Goal: Share content

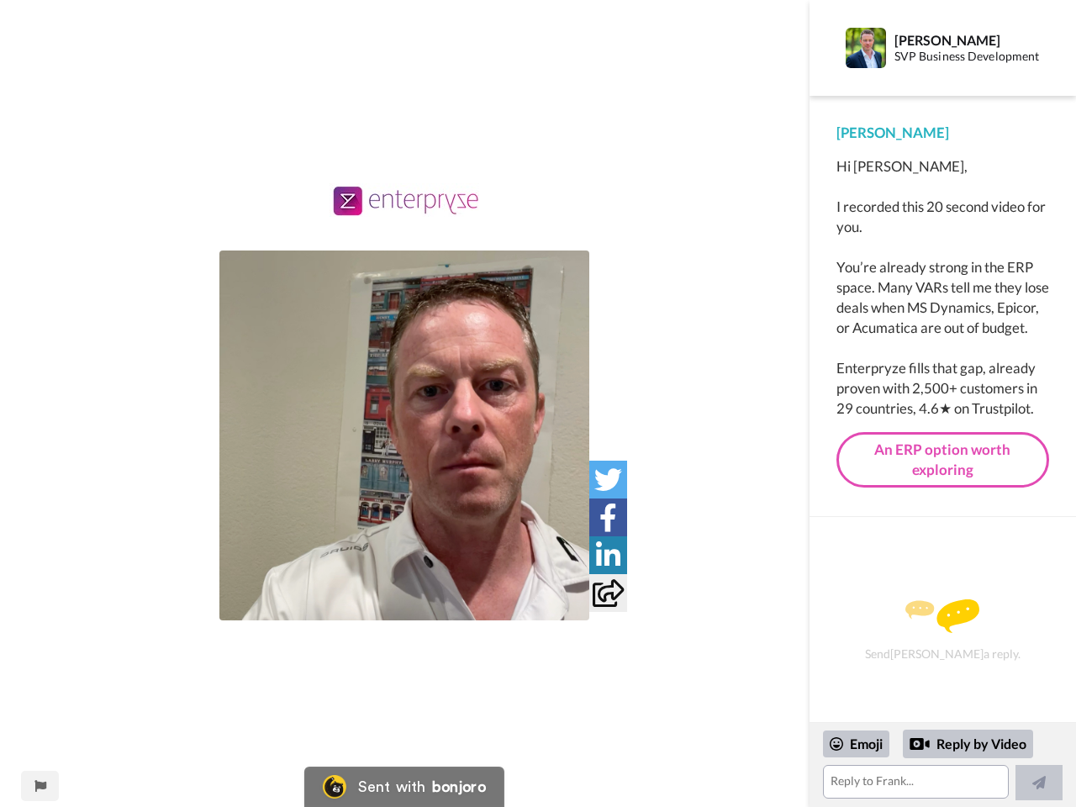
click at [404, 435] on img at bounding box center [404, 435] width 370 height 370
click at [608, 479] on icon at bounding box center [608, 480] width 28 height 28
click at [608, 517] on icon at bounding box center [608, 518] width 18 height 28
click at [608, 555] on icon at bounding box center [608, 555] width 24 height 28
click at [608, 593] on icon at bounding box center [608, 593] width 31 height 28
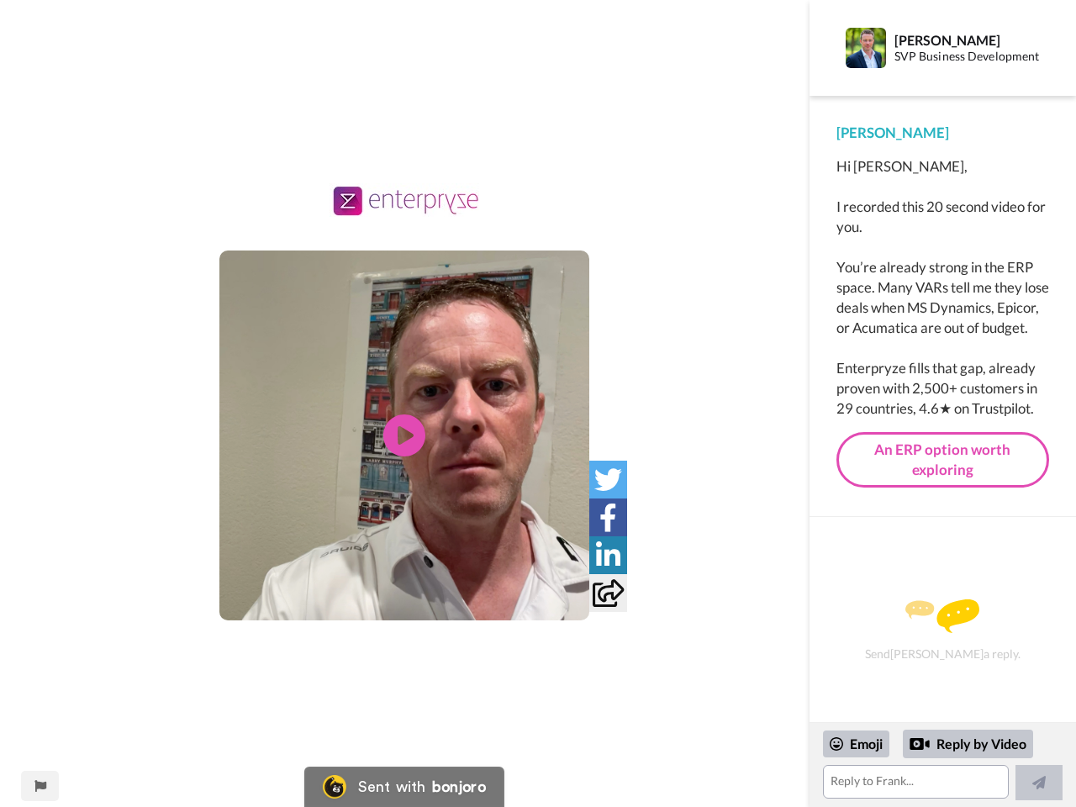
click at [40, 786] on div "Embed Video Copy embed code Share URL Copy URL Social" at bounding box center [538, 494] width 1076 height 807
click at [942, 765] on div "Embed Video Copy embed code Share URL Copy URL Social" at bounding box center [538, 494] width 1076 height 807
click at [857, 744] on div "Embed Video Copy embed code Share URL Copy URL Social" at bounding box center [538, 494] width 1076 height 807
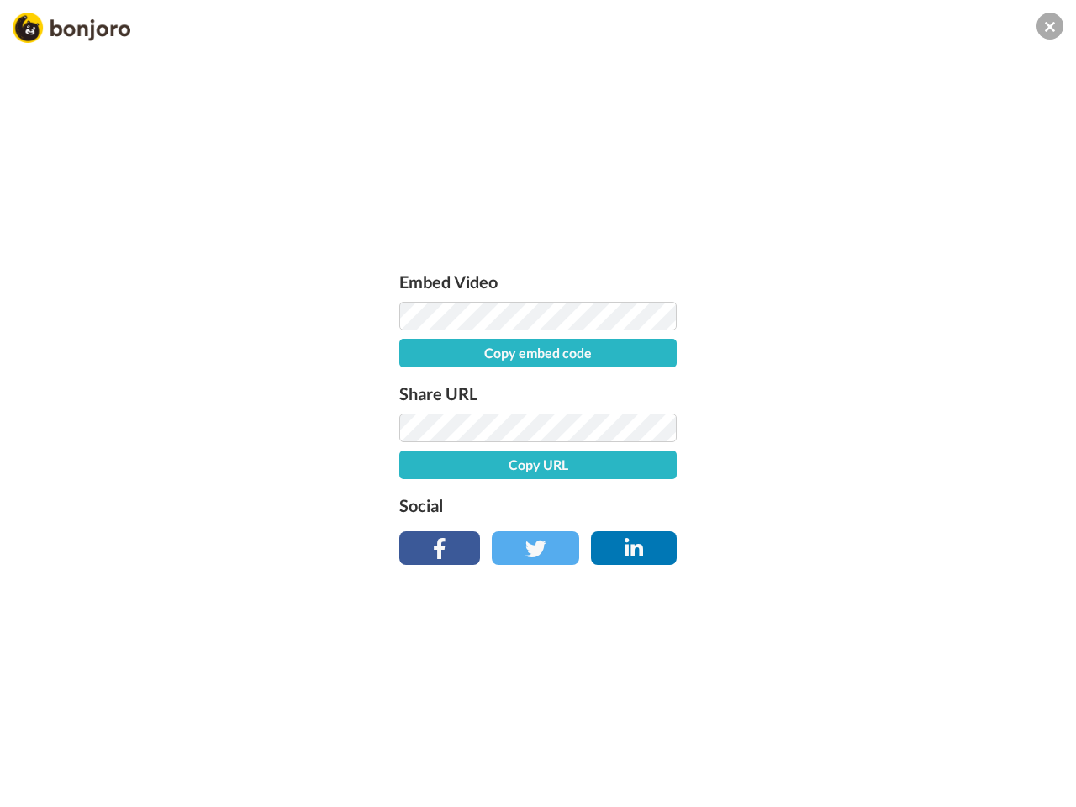
click at [968, 744] on div "Embed Video Copy embed code Share URL Copy URL Social" at bounding box center [538, 494] width 1076 height 807
click at [1039, 783] on div "Embed Video Copy embed code Share URL Copy URL Social" at bounding box center [538, 494] width 1076 height 807
